Goal: Communication & Community: Answer question/provide support

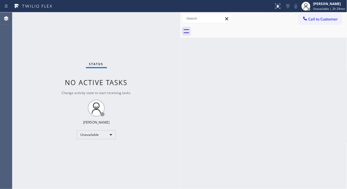
click at [45, 35] on div "Status No active tasks Change activity state to start receiving tasks. [PERSON_…" at bounding box center [96, 100] width 168 height 177
click at [320, 21] on span "Call to Customer" at bounding box center [322, 19] width 29 height 5
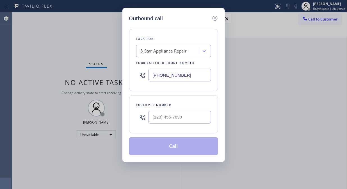
drag, startPoint x: 159, startPoint y: 111, endPoint x: 158, endPoint y: 117, distance: 6.2
click at [158, 115] on div at bounding box center [179, 117] width 63 height 18
click at [158, 117] on input "(___) ___-____" at bounding box center [179, 117] width 63 height 13
paste input "925) 595-0836"
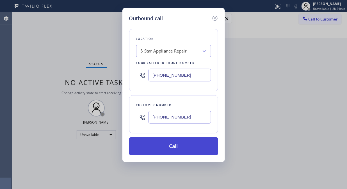
type input "[PHONE_NUMBER]"
click at [188, 149] on button "Call" at bounding box center [173, 146] width 89 height 18
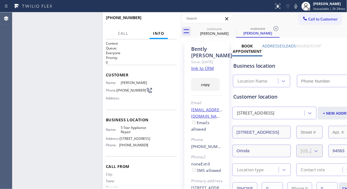
type input "[PHONE_NUMBER]"
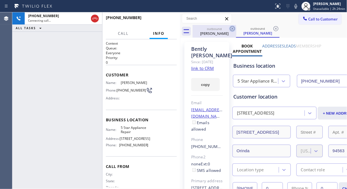
click at [231, 30] on icon at bounding box center [232, 28] width 5 height 5
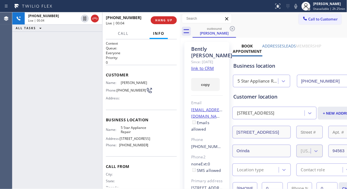
click at [43, 47] on div "[PHONE_NUMBER] Live | 00:04 ALL TASKS ALL TASKS ACTIVE TASKS TASKS IN WRAP UP" at bounding box center [57, 100] width 90 height 177
click at [93, 20] on icon at bounding box center [94, 18] width 7 height 7
click at [154, 20] on button "HANG UP" at bounding box center [164, 20] width 26 height 8
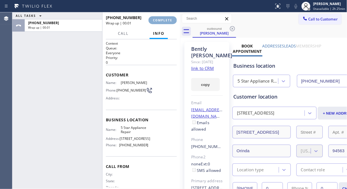
click at [159, 20] on span "COMPLETE" at bounding box center [162, 20] width 19 height 4
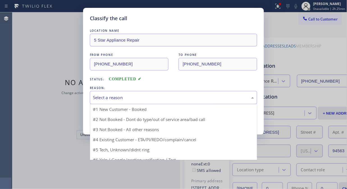
click at [143, 91] on div "Select a reason" at bounding box center [173, 97] width 167 height 13
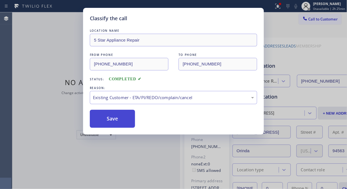
click at [125, 123] on button "Save" at bounding box center [112, 119] width 45 height 18
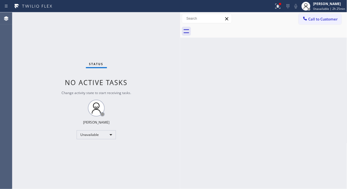
click at [333, 15] on button "Call to Customer" at bounding box center [320, 19] width 43 height 11
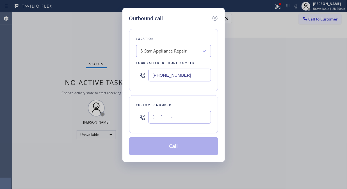
click at [150, 121] on input "(___) ___-____" at bounding box center [179, 117] width 63 height 13
paste input "917) 270-1277"
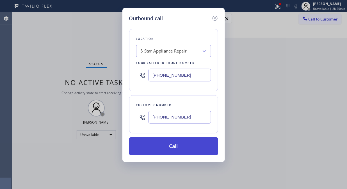
type input "[PHONE_NUMBER]"
click at [183, 145] on button "Call" at bounding box center [173, 146] width 89 height 18
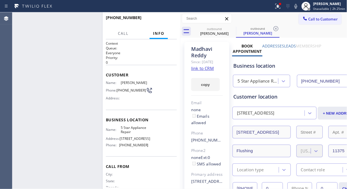
type input "[PHONE_NUMBER]"
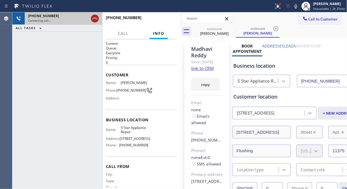
click at [96, 19] on icon at bounding box center [94, 18] width 7 height 7
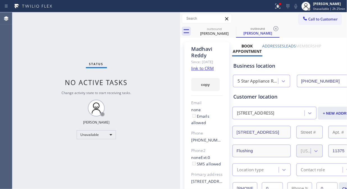
click at [316, 20] on span "Call to Customer" at bounding box center [322, 19] width 29 height 5
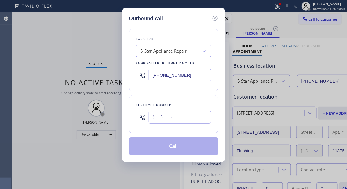
click at [153, 117] on input "(___) ___-____" at bounding box center [179, 117] width 63 height 13
paste input "949) 715-5230"
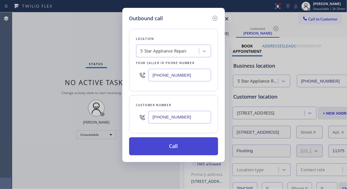
type input "[PHONE_NUMBER]"
click at [191, 148] on button "Call" at bounding box center [173, 146] width 89 height 18
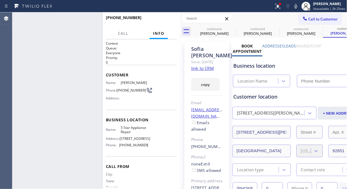
type input "[PHONE_NUMBER]"
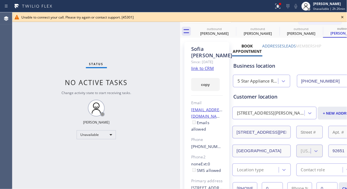
click at [58, 60] on div "Status No active tasks Change activity state to start receiving tasks. [PERSON_…" at bounding box center [96, 100] width 168 height 177
click at [345, 16] on icon at bounding box center [342, 17] width 7 height 7
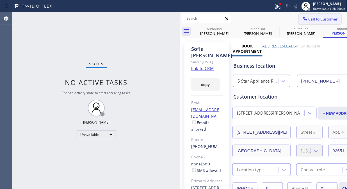
click at [325, 18] on span "Call to Customer" at bounding box center [322, 19] width 29 height 5
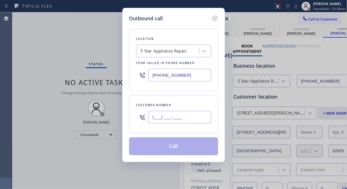
click at [153, 117] on input "(___) ___-____" at bounding box center [179, 117] width 63 height 13
paste input "415) 568-7684"
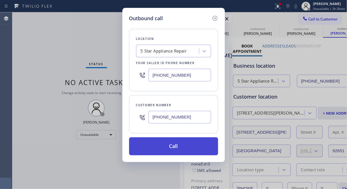
type input "[PHONE_NUMBER]"
click at [184, 146] on button "Call" at bounding box center [173, 146] width 89 height 18
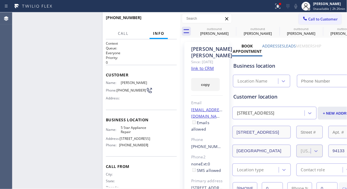
type input "[PHONE_NUMBER]"
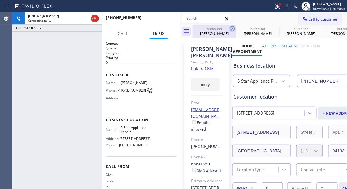
click at [232, 29] on icon at bounding box center [232, 28] width 7 height 7
click at [0, 0] on icon at bounding box center [0, 0] width 0 height 0
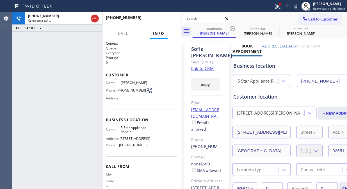
click at [232, 29] on icon at bounding box center [232, 28] width 7 height 7
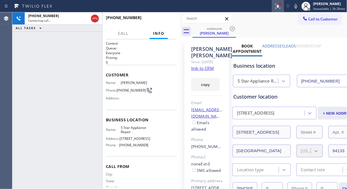
click at [279, 6] on icon at bounding box center [276, 6] width 3 height 4
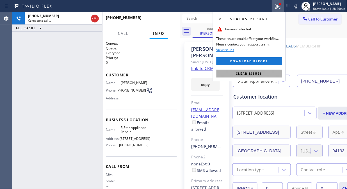
click at [251, 76] on button "Clear issues" at bounding box center [249, 74] width 66 height 8
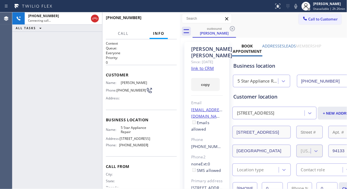
click at [43, 52] on div "[PHONE_NUMBER] Connecting call… ALL TASKS ALL TASKS ACTIVE TASKS TASKS IN WRAP …" at bounding box center [57, 100] width 90 height 177
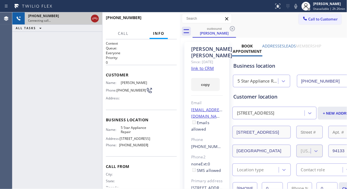
click at [93, 18] on icon at bounding box center [94, 18] width 7 height 7
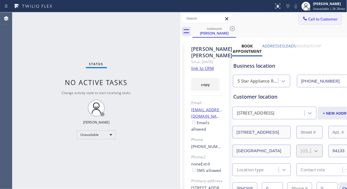
click at [308, 20] on span "Call to Customer" at bounding box center [322, 19] width 29 height 5
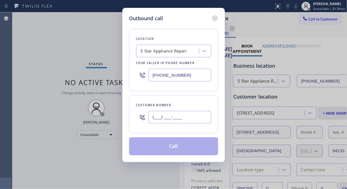
click at [150, 120] on input "(___) ___-____" at bounding box center [179, 117] width 63 height 13
paste input "805) 492-5373"
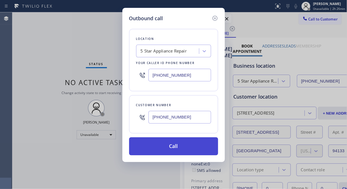
type input "[PHONE_NUMBER]"
click at [190, 147] on button "Call" at bounding box center [173, 146] width 89 height 18
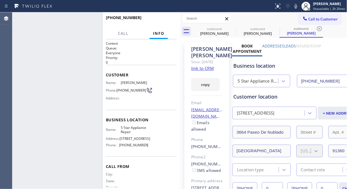
type input "[PHONE_NUMBER]"
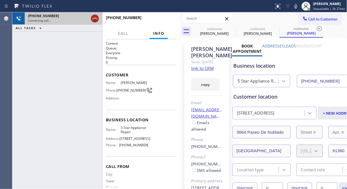
click at [94, 18] on icon at bounding box center [94, 19] width 5 height 2
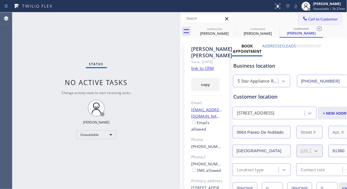
click at [313, 20] on span "Call to Customer" at bounding box center [322, 19] width 29 height 5
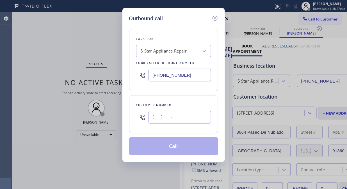
click at [150, 116] on input "(___) ___-____" at bounding box center [179, 117] width 63 height 13
paste input "818) 399-8602"
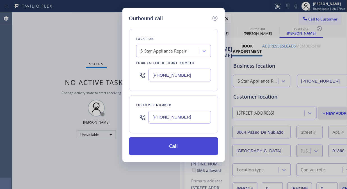
type input "[PHONE_NUMBER]"
click at [177, 147] on button "Call" at bounding box center [173, 146] width 89 height 18
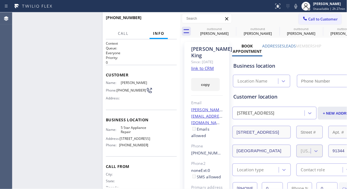
type input "[PHONE_NUMBER]"
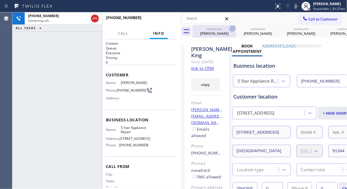
click at [231, 29] on icon at bounding box center [232, 28] width 7 height 7
click at [272, 29] on icon at bounding box center [275, 28] width 7 height 7
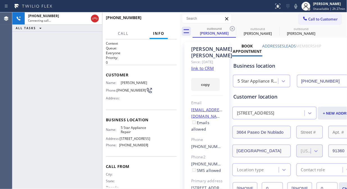
click at [231, 29] on icon at bounding box center [232, 28] width 7 height 7
click at [0, 0] on icon at bounding box center [0, 0] width 0 height 0
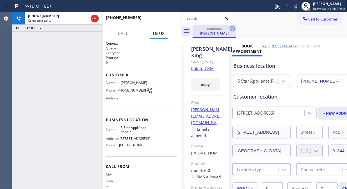
click at [232, 28] on icon at bounding box center [232, 28] width 7 height 7
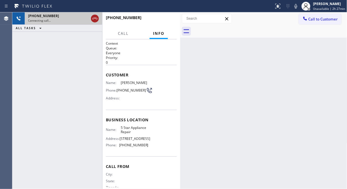
click at [95, 18] on icon at bounding box center [94, 19] width 5 height 2
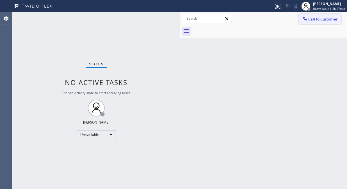
click at [306, 20] on button "Call to Customer" at bounding box center [320, 19] width 43 height 11
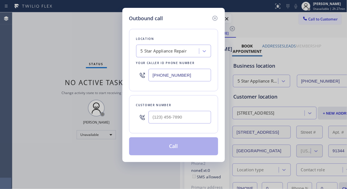
type input "[PHONE_NUMBER]"
click at [159, 117] on input "text" at bounding box center [179, 117] width 63 height 13
paste input "805) 402-3728"
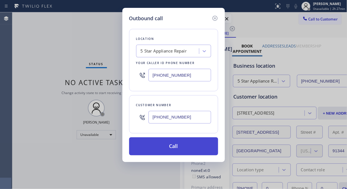
type input "[PHONE_NUMBER]"
click at [181, 145] on button "Call" at bounding box center [173, 146] width 89 height 18
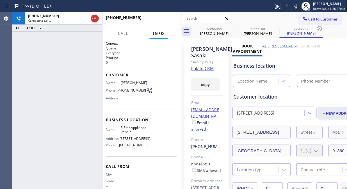
type input "[PHONE_NUMBER]"
click at [157, 24] on div "[PHONE_NUMBER] Live | 00:06 HANG UP" at bounding box center [141, 20] width 71 height 15
click at [160, 20] on span "HANG UP" at bounding box center [163, 20] width 17 height 4
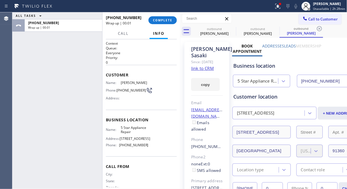
click at [166, 16] on div "[PHONE_NUMBER] Wrap up | 00:01 COMPLETE" at bounding box center [141, 20] width 71 height 15
click at [166, 17] on button "COMPLETE" at bounding box center [162, 20] width 28 height 8
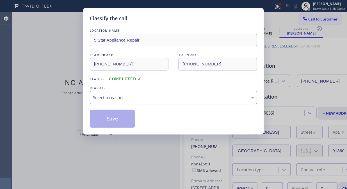
click at [182, 93] on div "Select a reason" at bounding box center [173, 97] width 167 height 13
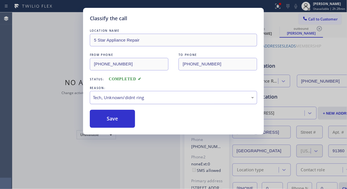
click at [164, 99] on div "Tech, Unknown/didnt ring" at bounding box center [173, 97] width 161 height 6
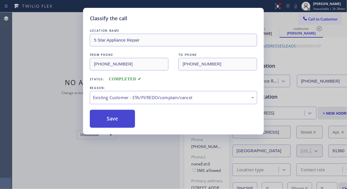
click at [132, 120] on button "Save" at bounding box center [112, 119] width 45 height 18
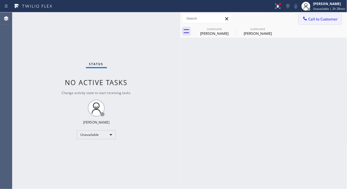
click at [316, 17] on span "Call to Customer" at bounding box center [322, 19] width 29 height 5
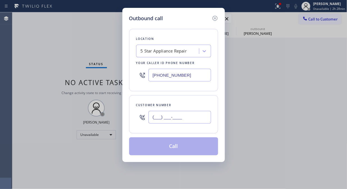
click at [186, 114] on input "(___) ___-____" at bounding box center [179, 117] width 63 height 13
paste input "760) 594-4811"
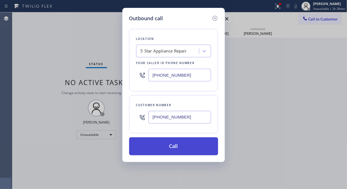
type input "[PHONE_NUMBER]"
click at [178, 148] on button "Call" at bounding box center [173, 146] width 89 height 18
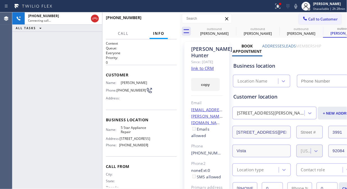
type input "[PHONE_NUMBER]"
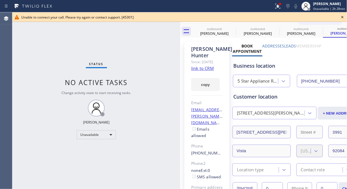
click at [344, 17] on icon at bounding box center [342, 17] width 7 height 7
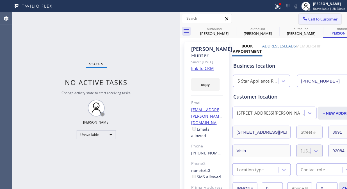
click at [320, 18] on span "Call to Customer" at bounding box center [322, 19] width 29 height 5
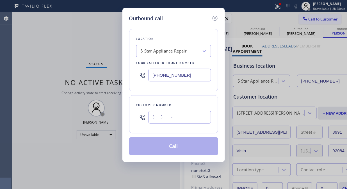
click at [183, 120] on input "(___) ___-____" at bounding box center [179, 117] width 63 height 13
paste input "646) 335-3634"
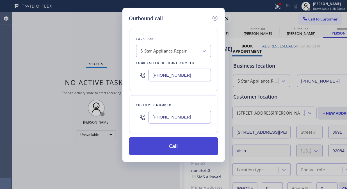
type input "[PHONE_NUMBER]"
click at [193, 147] on button "Call" at bounding box center [173, 146] width 89 height 18
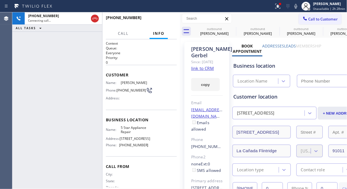
type input "[PHONE_NUMBER]"
drag, startPoint x: 183, startPoint y: 20, endPoint x: 176, endPoint y: 20, distance: 7.3
click at [182, 21] on input "text" at bounding box center [206, 18] width 49 height 9
click at [175, 20] on button "HANG UP" at bounding box center [164, 20] width 26 height 8
click at [170, 19] on span "HANG UP" at bounding box center [163, 20] width 17 height 4
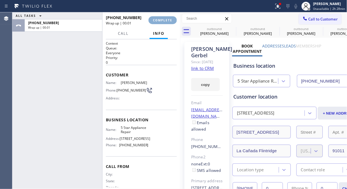
click at [170, 19] on span "COMPLETE" at bounding box center [162, 20] width 19 height 4
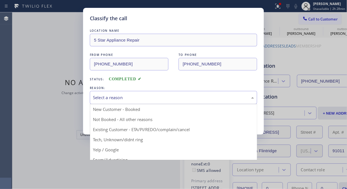
click at [164, 99] on div "Select a reason" at bounding box center [173, 97] width 161 height 6
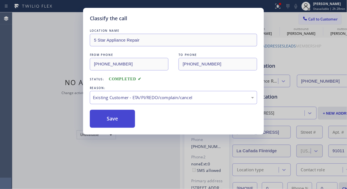
click at [116, 122] on button "Save" at bounding box center [112, 119] width 45 height 18
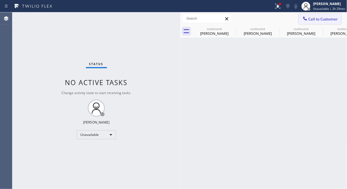
click at [336, 17] on span "Call to Customer" at bounding box center [322, 19] width 29 height 5
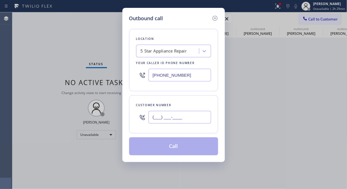
click at [152, 122] on input "(___) ___-____" at bounding box center [179, 117] width 63 height 13
paste input "917) 939-1288"
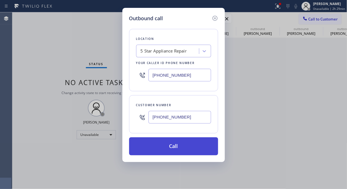
type input "[PHONE_NUMBER]"
click at [192, 149] on button "Call" at bounding box center [173, 146] width 89 height 18
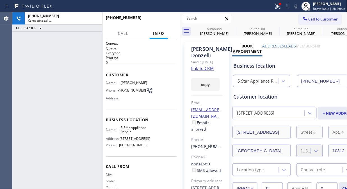
type input "[PHONE_NUMBER]"
click at [159, 20] on span "HANG UP" at bounding box center [163, 20] width 17 height 4
click at [159, 19] on span "HANG UP" at bounding box center [163, 20] width 17 height 4
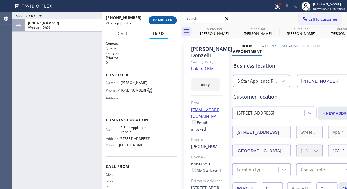
click at [160, 21] on span "COMPLETE" at bounding box center [162, 20] width 19 height 4
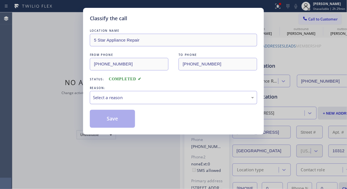
click at [166, 91] on div "Select a reason" at bounding box center [173, 97] width 167 height 13
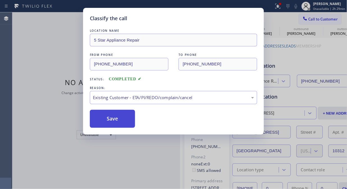
click at [114, 116] on button "Save" at bounding box center [112, 119] width 45 height 18
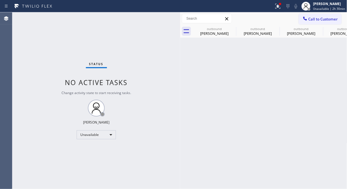
click at [313, 20] on span "Call to Customer" at bounding box center [322, 19] width 29 height 5
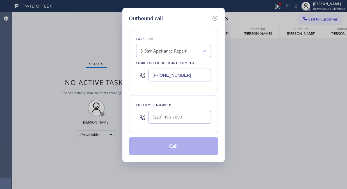
click at [143, 53] on div "5 Star Appliance Repair" at bounding box center [164, 51] width 46 height 6
paste input "[PERSON_NAME] Refrigerator Repair Service"
type input "[PERSON_NAME] Refrigerator Repair Service"
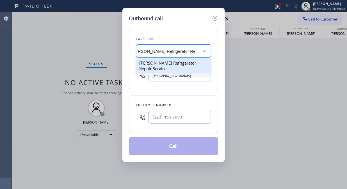
click at [172, 64] on div "[PERSON_NAME] Refrigerator Repair Service" at bounding box center [173, 66] width 75 height 16
type input "[PHONE_NUMBER]"
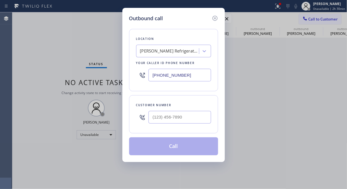
drag, startPoint x: 62, startPoint y: 51, endPoint x: 88, endPoint y: 72, distance: 32.9
click at [62, 51] on div "Outbound call Location [PERSON_NAME] Refrigerator Repair Service Your caller id…" at bounding box center [173, 94] width 347 height 189
click at [152, 117] on input "(___) ___-____" at bounding box center [179, 117] width 63 height 13
paste input "305) 733-4131"
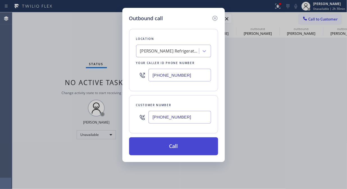
type input "[PHONE_NUMBER]"
click at [184, 150] on button "Call" at bounding box center [173, 146] width 89 height 18
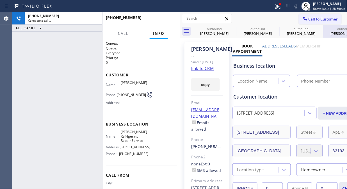
type input "[PHONE_NUMBER]"
drag, startPoint x: 19, startPoint y: 52, endPoint x: 24, endPoint y: 55, distance: 5.7
click at [19, 52] on div "[PHONE_NUMBER] Connecting call… ALL TASKS ALL TASKS ACTIVE TASKS TASKS IN WRAP …" at bounding box center [57, 100] width 90 height 177
click at [201, 70] on link "link to CRM" at bounding box center [202, 68] width 23 height 6
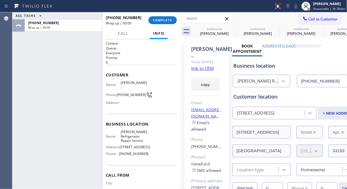
click at [60, 72] on div "ALL TASKS ALL TASKS ACTIVE TASKS TASKS IN WRAP UP [PHONE_NUMBER] Wrap up | 00:00" at bounding box center [57, 100] width 90 height 177
click at [200, 13] on div "Call to Customer Outbound call Location [PERSON_NAME] Refrigerator Repair Servi…" at bounding box center [263, 18] width 167 height 13
click at [166, 21] on span "COMPLETE" at bounding box center [162, 20] width 19 height 4
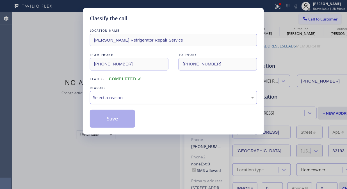
click at [158, 94] on div "Select a reason" at bounding box center [173, 97] width 161 height 6
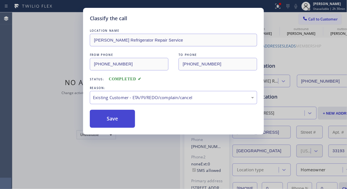
click at [113, 122] on button "Save" at bounding box center [112, 119] width 45 height 18
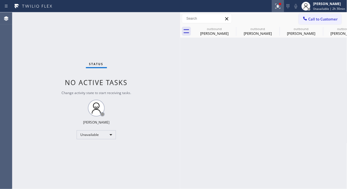
click at [278, 4] on icon at bounding box center [277, 6] width 7 height 7
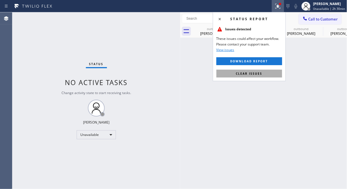
click at [258, 77] on button "Clear issues" at bounding box center [249, 74] width 66 height 8
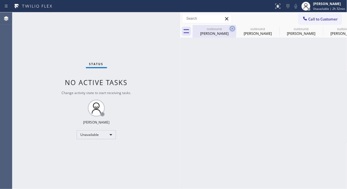
click at [230, 28] on icon at bounding box center [232, 28] width 7 height 7
click at [0, 0] on icon at bounding box center [0, 0] width 0 height 0
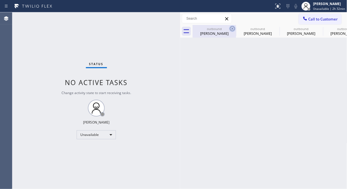
click at [0, 0] on icon at bounding box center [0, 0] width 0 height 0
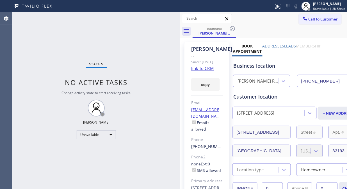
click at [230, 28] on icon at bounding box center [232, 28] width 7 height 7
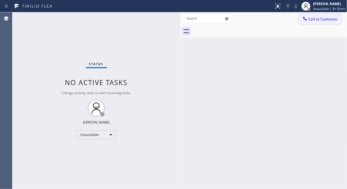
click at [331, 20] on span "Call to Customer" at bounding box center [322, 19] width 29 height 5
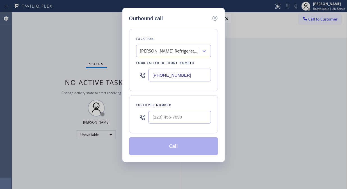
click at [157, 125] on div at bounding box center [179, 117] width 63 height 18
click at [157, 119] on input "(___) ___-____" at bounding box center [179, 117] width 63 height 13
paste input "408) 927-9654"
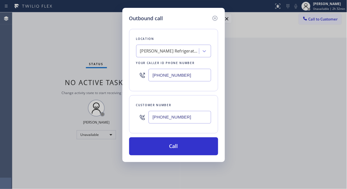
type input "[PHONE_NUMBER]"
click at [174, 53] on div "[PERSON_NAME] Refrigerator Repair Service" at bounding box center [169, 51] width 59 height 6
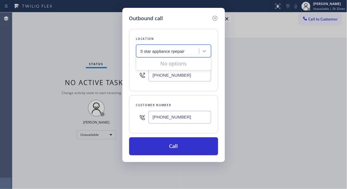
click at [142, 53] on input "5 star appliance rpepair" at bounding box center [163, 51] width 45 height 5
click at [175, 52] on input "5 star appliance rpepair" at bounding box center [163, 51] width 45 height 5
type input "5 star appliance repair"
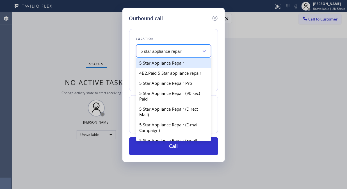
click at [172, 64] on div "5 Star Appliance Repair" at bounding box center [173, 63] width 75 height 10
type input "[PHONE_NUMBER]"
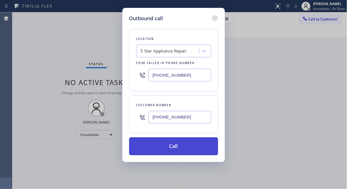
click at [180, 148] on button "Call" at bounding box center [173, 146] width 89 height 18
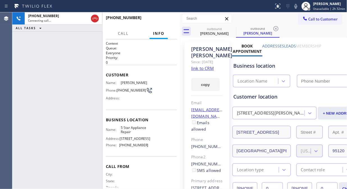
type input "[PHONE_NUMBER]"
click at [296, 6] on icon at bounding box center [295, 6] width 7 height 7
click at [163, 21] on span "HANG UP" at bounding box center [163, 20] width 17 height 4
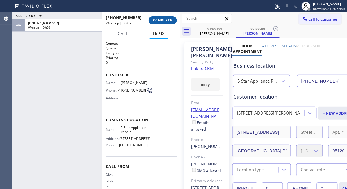
click at [163, 20] on span "COMPLETE" at bounding box center [162, 20] width 19 height 4
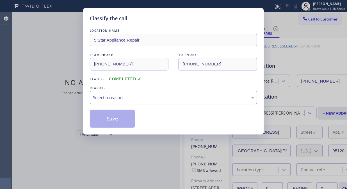
click at [155, 98] on div "Select a reason" at bounding box center [173, 97] width 161 height 6
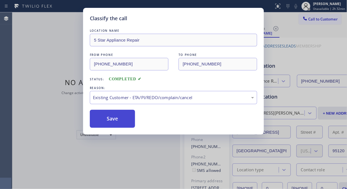
click at [116, 114] on button "Save" at bounding box center [112, 119] width 45 height 18
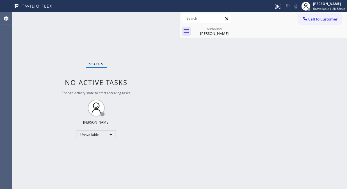
drag, startPoint x: 312, startPoint y: 20, endPoint x: 290, endPoint y: 37, distance: 27.7
click at [312, 19] on span "Call to Customer" at bounding box center [322, 19] width 29 height 5
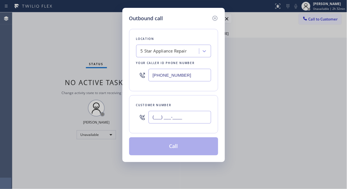
click at [155, 113] on input "(___) ___-____" at bounding box center [179, 117] width 63 height 13
paste input "951) 377-9359"
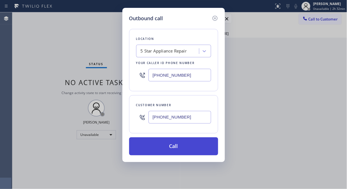
type input "[PHONE_NUMBER]"
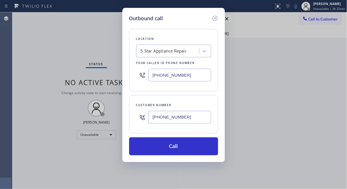
drag, startPoint x: 176, startPoint y: 147, endPoint x: 224, endPoint y: 40, distance: 116.9
click at [176, 145] on button "Call" at bounding box center [173, 146] width 89 height 18
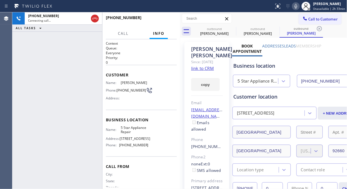
type input "[PHONE_NUMBER]"
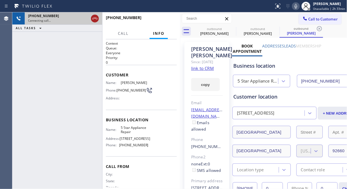
click at [97, 17] on icon at bounding box center [94, 18] width 7 height 7
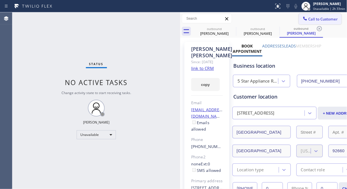
click at [313, 18] on span "Call to Customer" at bounding box center [322, 19] width 29 height 5
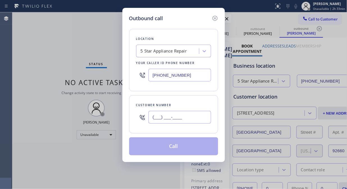
click at [169, 116] on input "(___) ___-____" at bounding box center [179, 117] width 63 height 13
paste input "805) 431-0235"
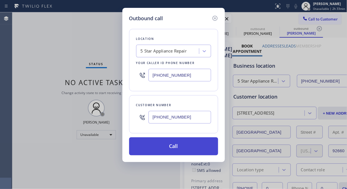
type input "[PHONE_NUMBER]"
click at [189, 146] on button "Call" at bounding box center [173, 146] width 89 height 18
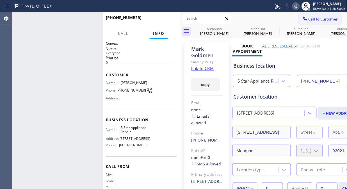
type input "[PHONE_NUMBER]"
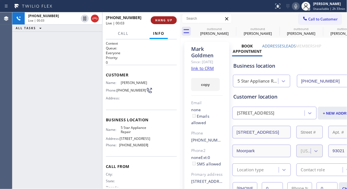
click at [159, 17] on button "HANG UP" at bounding box center [164, 20] width 26 height 8
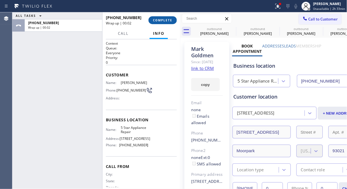
click at [166, 18] on span "COMPLETE" at bounding box center [162, 20] width 19 height 4
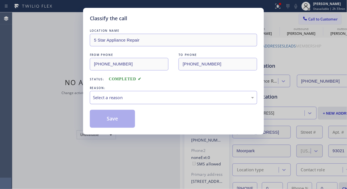
click at [169, 94] on div "Select a reason" at bounding box center [173, 97] width 161 height 6
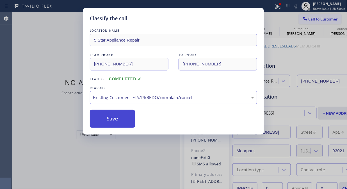
click at [116, 125] on button "Save" at bounding box center [112, 119] width 45 height 18
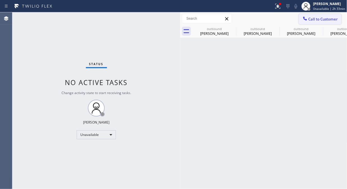
click at [317, 22] on button "Call to Customer" at bounding box center [320, 19] width 43 height 11
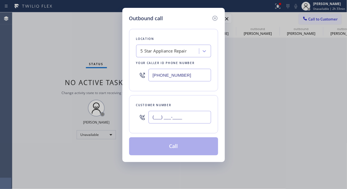
click at [189, 117] on input "(___) ___-____" at bounding box center [179, 117] width 63 height 13
paste input "206) 679-7077"
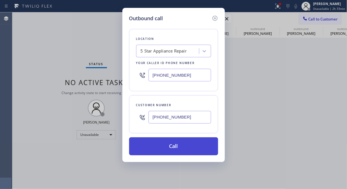
type input "[PHONE_NUMBER]"
click at [187, 145] on button "Call" at bounding box center [173, 146] width 89 height 18
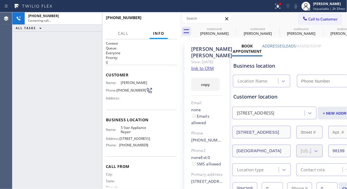
type input "[PHONE_NUMBER]"
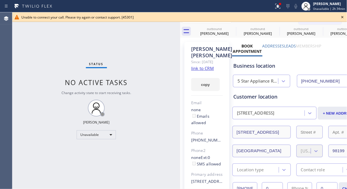
click at [342, 15] on icon at bounding box center [342, 17] width 7 height 7
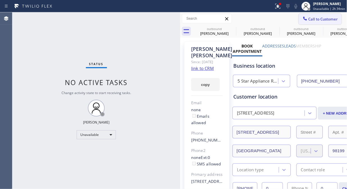
click at [301, 23] on button "Call to Customer" at bounding box center [320, 19] width 43 height 11
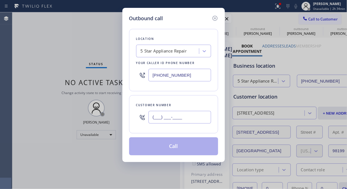
click at [158, 117] on input "(___) ___-____" at bounding box center [179, 117] width 63 height 13
paste input "480) 284-5709"
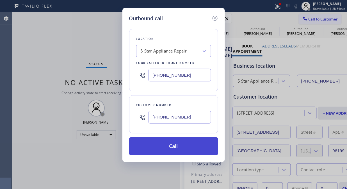
type input "[PHONE_NUMBER]"
click at [181, 150] on button "Call" at bounding box center [173, 146] width 89 height 18
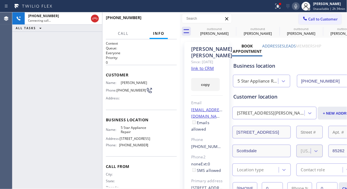
type input "[PHONE_NUMBER]"
drag, startPoint x: 68, startPoint y: 53, endPoint x: 80, endPoint y: 38, distance: 19.0
click at [68, 52] on div "[PHONE_NUMBER] Connecting call… ALL TASKS ALL TASKS ACTIVE TASKS TASKS IN WRAP …" at bounding box center [57, 100] width 90 height 177
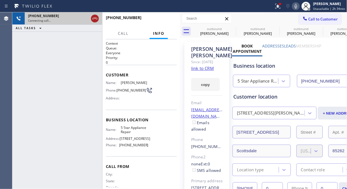
click at [96, 17] on icon at bounding box center [94, 18] width 7 height 7
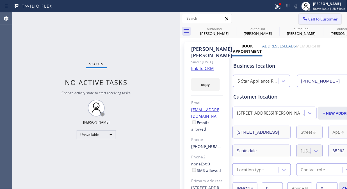
click at [321, 19] on span "Call to Customer" at bounding box center [322, 19] width 29 height 5
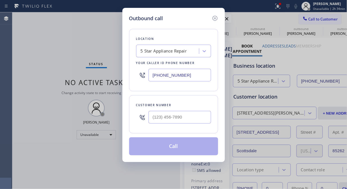
click at [188, 121] on input "text" at bounding box center [179, 117] width 63 height 13
paste input "480) 284-5709"
type input "[PHONE_NUMBER]"
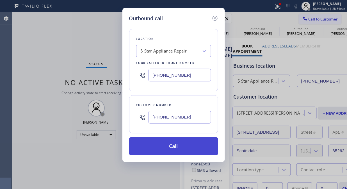
click at [189, 146] on button "Call" at bounding box center [173, 146] width 89 height 18
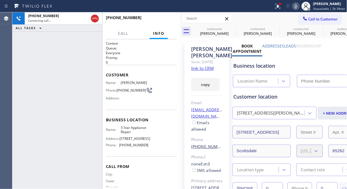
type input "[PHONE_NUMBER]"
click at [102, 18] on div at bounding box center [102, 100] width 0 height 177
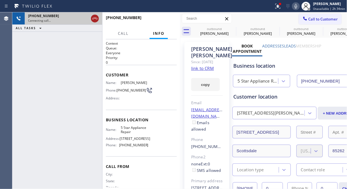
click at [98, 19] on icon at bounding box center [94, 18] width 7 height 7
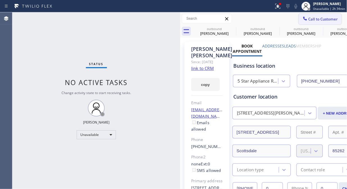
drag, startPoint x: 318, startPoint y: 13, endPoint x: 316, endPoint y: 15, distance: 3.2
click at [318, 13] on div "Call to Customer Outbound call Location 5 Star Appliance Repair Your caller id …" at bounding box center [263, 18] width 167 height 13
click at [315, 15] on button "Call to Customer" at bounding box center [320, 19] width 43 height 11
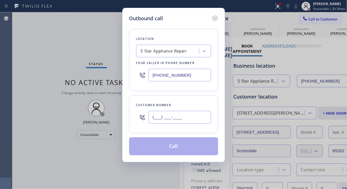
click at [175, 117] on input "(___) ___-____" at bounding box center [179, 117] width 63 height 13
paste input "480) 284-5709"
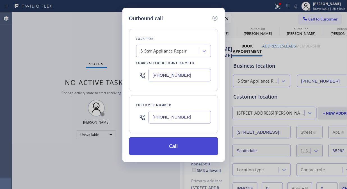
type input "[PHONE_NUMBER]"
click at [175, 150] on button "Call" at bounding box center [173, 146] width 89 height 18
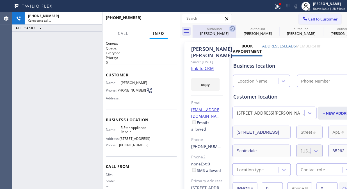
click at [231, 29] on icon at bounding box center [232, 28] width 7 height 7
click at [0, 0] on icon at bounding box center [0, 0] width 0 height 0
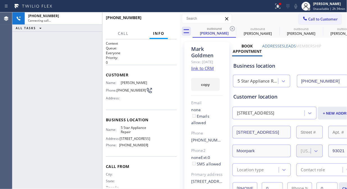
click at [231, 29] on icon at bounding box center [232, 28] width 7 height 7
click at [0, 0] on icon at bounding box center [0, 0] width 0 height 0
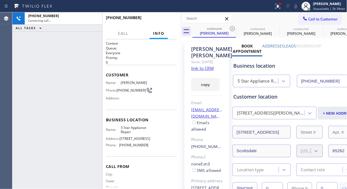
type input "[PHONE_NUMBER]"
click at [231, 29] on icon at bounding box center [232, 28] width 7 height 7
click at [272, 29] on icon at bounding box center [275, 28] width 7 height 7
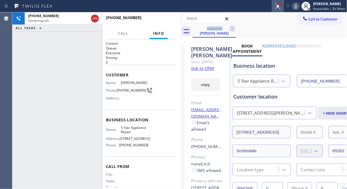
click at [274, 6] on div at bounding box center [278, 6] width 12 height 7
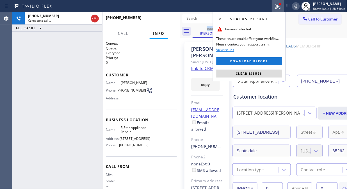
drag, startPoint x: 249, startPoint y: 74, endPoint x: 249, endPoint y: 55, distance: 18.8
click at [249, 74] on span "Clear issues" at bounding box center [249, 74] width 26 height 4
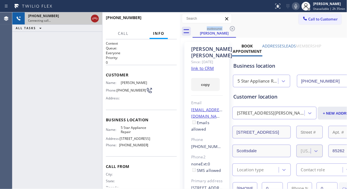
click at [93, 18] on icon at bounding box center [94, 18] width 7 height 7
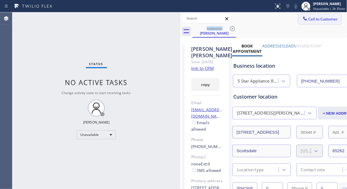
click at [302, 18] on icon at bounding box center [305, 19] width 6 height 6
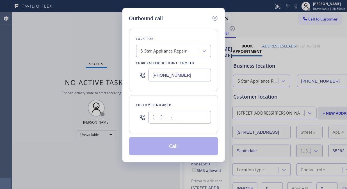
paste input "650) 954-7080"
click at [156, 117] on input "(___) ___-____" at bounding box center [179, 117] width 63 height 13
type input "[PHONE_NUMBER]"
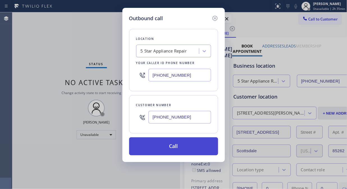
click at [184, 147] on button "Call" at bounding box center [173, 146] width 89 height 18
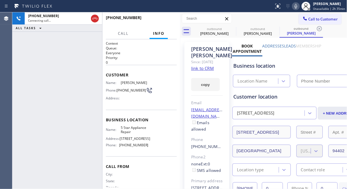
type input "[PHONE_NUMBER]"
click at [231, 28] on icon at bounding box center [232, 28] width 7 height 7
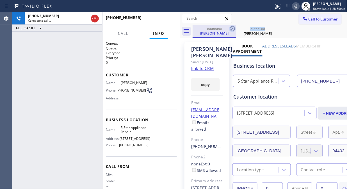
click at [231, 28] on icon at bounding box center [232, 28] width 7 height 7
drag, startPoint x: 51, startPoint y: 43, endPoint x: 57, endPoint y: 37, distance: 9.1
click at [51, 43] on div "[PHONE_NUMBER] Connecting call… ALL TASKS ALL TASKS ACTIVE TASKS TASKS IN WRAP …" at bounding box center [57, 100] width 90 height 177
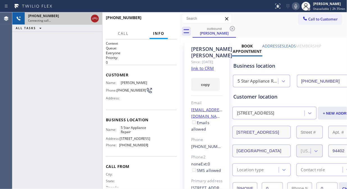
click at [98, 20] on icon at bounding box center [94, 18] width 7 height 7
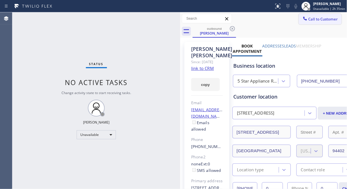
click at [319, 21] on span "Call to Customer" at bounding box center [322, 19] width 29 height 5
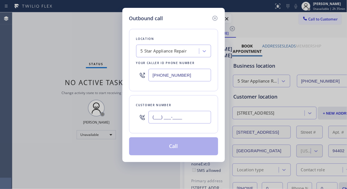
click at [152, 120] on input "(___) ___-____" at bounding box center [179, 117] width 63 height 13
paste input "415) 990-4957"
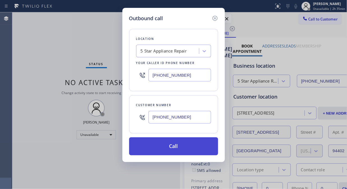
type input "[PHONE_NUMBER]"
click at [180, 151] on button "Call" at bounding box center [173, 146] width 89 height 18
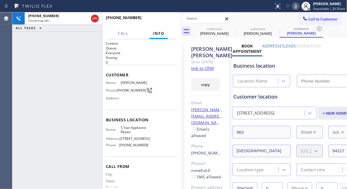
type input "[PHONE_NUMBER]"
click at [158, 20] on span "HANG UP" at bounding box center [163, 20] width 17 height 4
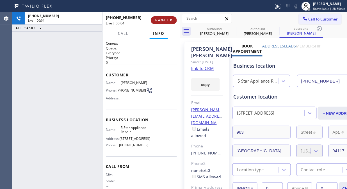
click at [159, 20] on span "HANG UP" at bounding box center [163, 20] width 17 height 4
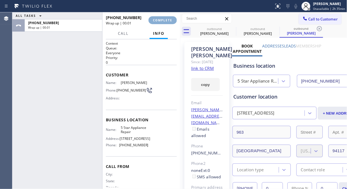
click at [159, 20] on span "COMPLETE" at bounding box center [162, 20] width 19 height 4
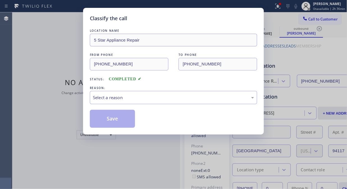
click at [170, 90] on div "REASON:" at bounding box center [173, 88] width 167 height 6
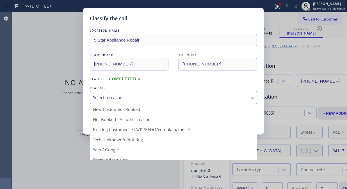
click at [171, 95] on div "Select a reason" at bounding box center [173, 97] width 161 height 6
drag, startPoint x: 159, startPoint y: 128, endPoint x: 152, endPoint y: 128, distance: 7.0
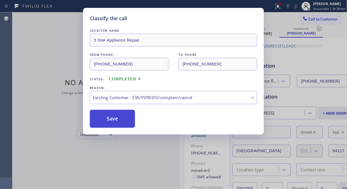
click at [113, 116] on button "Save" at bounding box center [112, 119] width 45 height 18
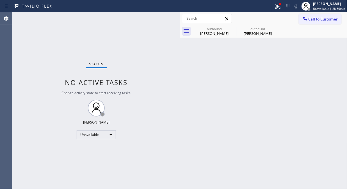
drag, startPoint x: 312, startPoint y: 15, endPoint x: 305, endPoint y: 22, distance: 9.6
click at [312, 18] on button "Call to Customer" at bounding box center [320, 19] width 43 height 11
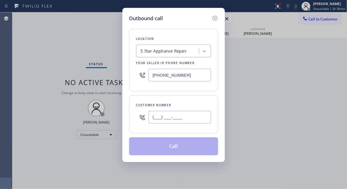
click at [153, 111] on input "(___) ___-____" at bounding box center [179, 117] width 63 height 13
paste input "415) 686-4858"
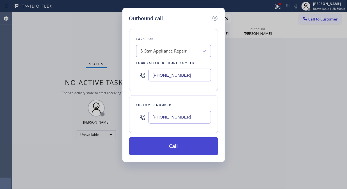
type input "[PHONE_NUMBER]"
click at [197, 153] on button "Call" at bounding box center [173, 146] width 89 height 18
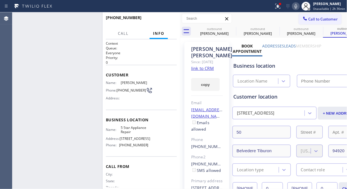
type input "[PHONE_NUMBER]"
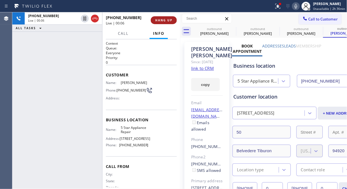
click at [156, 17] on button "HANG UP" at bounding box center [164, 20] width 26 height 8
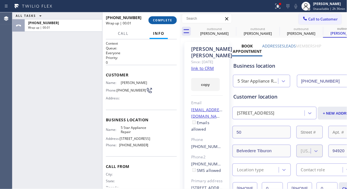
drag, startPoint x: 156, startPoint y: 19, endPoint x: 162, endPoint y: 22, distance: 6.7
click at [156, 20] on span "COMPLETE" at bounding box center [162, 20] width 19 height 4
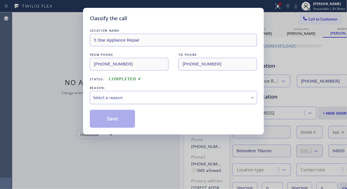
click at [166, 94] on div "Select a reason" at bounding box center [173, 97] width 161 height 6
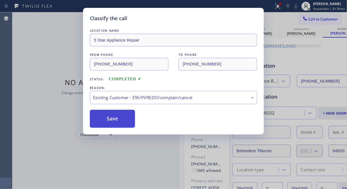
click at [103, 118] on button "Save" at bounding box center [112, 119] width 45 height 18
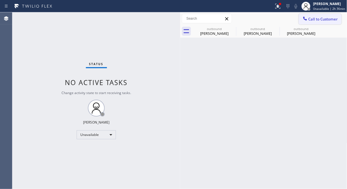
click at [311, 20] on span "Call to Customer" at bounding box center [322, 19] width 29 height 5
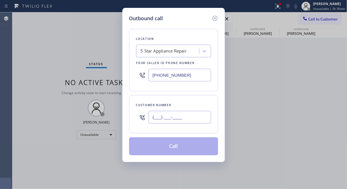
click at [153, 120] on input "(___) ___-____" at bounding box center [179, 117] width 63 height 13
paste input "213) 840-8248"
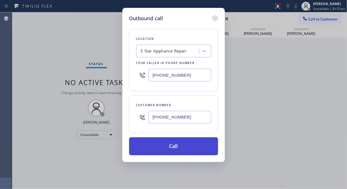
type input "[PHONE_NUMBER]"
click at [178, 146] on button "Call" at bounding box center [173, 146] width 89 height 18
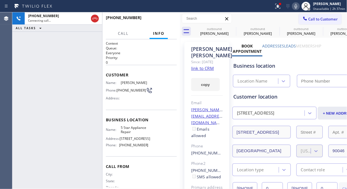
type input "[PHONE_NUMBER]"
click at [280, 6] on icon at bounding box center [277, 5] width 3 height 2
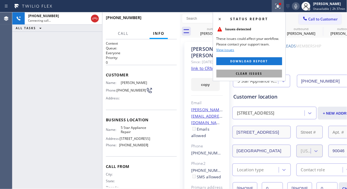
click at [250, 76] on button "Clear issues" at bounding box center [249, 74] width 66 height 8
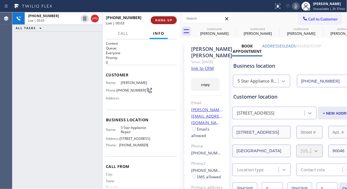
click at [158, 18] on span "HANG UP" at bounding box center [163, 20] width 17 height 4
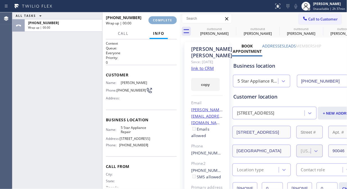
click at [159, 18] on span "COMPLETE" at bounding box center [162, 20] width 19 height 4
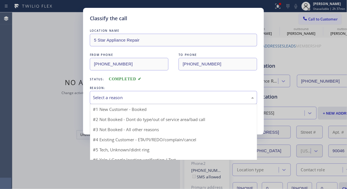
click at [159, 98] on div "Select a reason" at bounding box center [173, 97] width 161 height 6
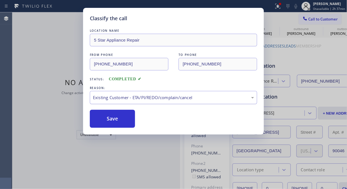
drag, startPoint x: 126, startPoint y: 119, endPoint x: 133, endPoint y: 93, distance: 27.6
click at [125, 119] on button "Save" at bounding box center [112, 119] width 45 height 18
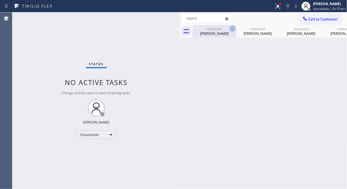
click at [231, 28] on icon at bounding box center [232, 28] width 7 height 7
click at [0, 0] on icon at bounding box center [0, 0] width 0 height 0
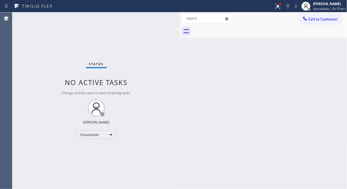
click at [231, 28] on div at bounding box center [270, 31] width 155 height 13
click at [231, 29] on div at bounding box center [270, 31] width 155 height 13
drag, startPoint x: 285, startPoint y: 6, endPoint x: 273, endPoint y: 24, distance: 21.2
click at [285, 6] on div "Status report Issues detected These issues could affect your workflow. Please c…" at bounding box center [309, 6] width 75 height 12
click at [278, 6] on icon at bounding box center [277, 5] width 3 height 2
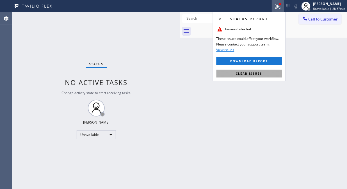
drag, startPoint x: 251, startPoint y: 75, endPoint x: 228, endPoint y: 72, distance: 23.0
click at [251, 75] on span "Clear issues" at bounding box center [249, 74] width 26 height 4
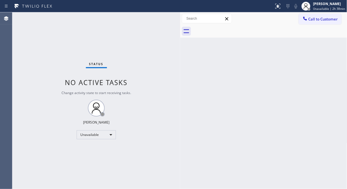
click at [48, 65] on div "Status No active tasks Change activity state to start receiving tasks. [PERSON_…" at bounding box center [96, 100] width 168 height 177
click at [47, 68] on div "Status No active tasks Change activity state to start receiving tasks. [PERSON_…" at bounding box center [96, 100] width 168 height 177
